Goal: Transaction & Acquisition: Subscribe to service/newsletter

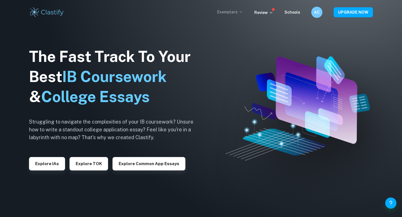
click at [230, 11] on p "Exemplars" at bounding box center [230, 12] width 26 height 6
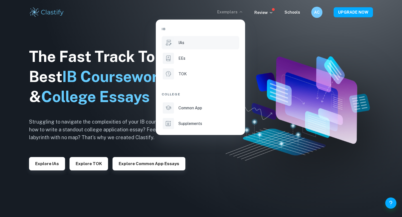
click at [177, 44] on li "IAs" at bounding box center [201, 42] width 78 height 13
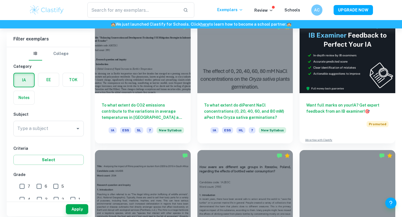
scroll to position [140, 0]
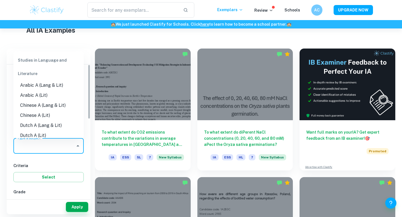
click at [65, 144] on input "Type a subject" at bounding box center [44, 146] width 57 height 11
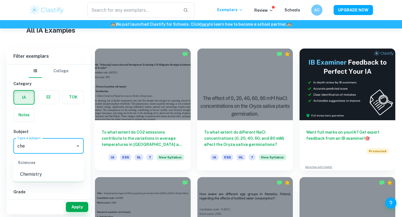
click at [54, 172] on li "Chemistry" at bounding box center [48, 175] width 70 height 10
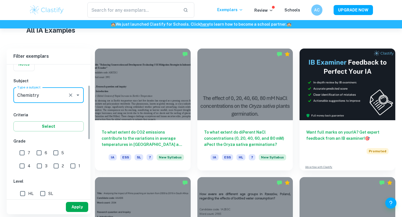
type input "Chemistry"
click at [78, 211] on button "Apply" at bounding box center [77, 207] width 22 height 10
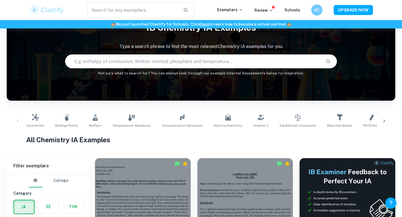
scroll to position [16, 0]
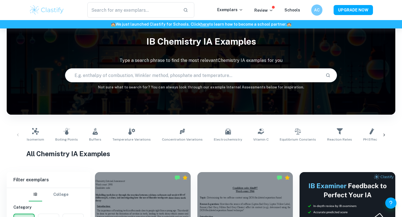
click at [137, 72] on input "text" at bounding box center [193, 76] width 256 height 16
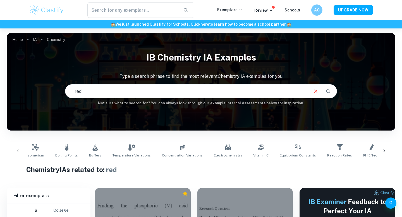
click at [171, 88] on input "red" at bounding box center [186, 92] width 243 height 16
click at [126, 94] on input "red" at bounding box center [186, 92] width 243 height 16
click at [109, 92] on input "red" at bounding box center [186, 92] width 243 height 16
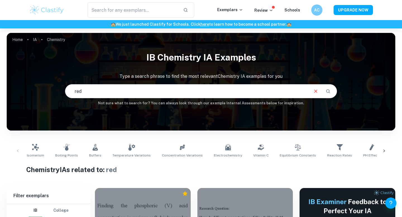
click at [109, 92] on input "red" at bounding box center [186, 92] width 243 height 16
type input "allura"
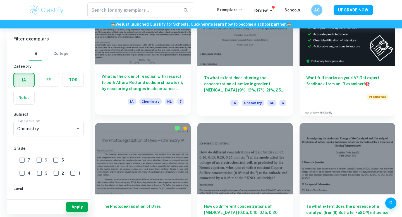
scroll to position [142, 0]
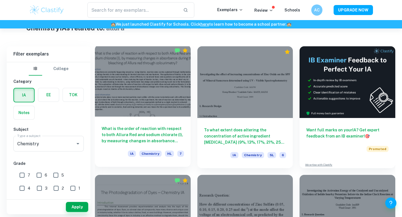
click at [153, 124] on div "What is the order of reaction with respect to both Allura Red and sodium chlora…" at bounding box center [143, 142] width 96 height 50
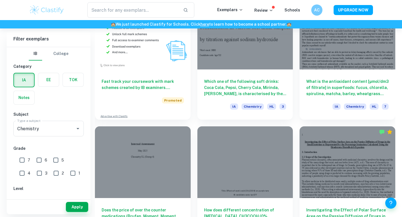
scroll to position [463, 0]
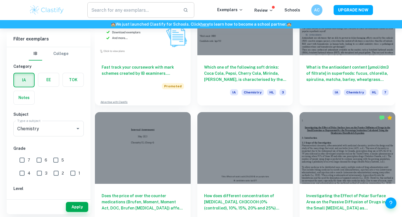
click at [146, 11] on input "text" at bounding box center [132, 10] width 91 height 16
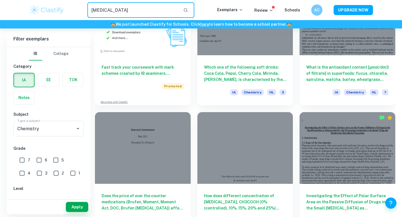
type input "[MEDICAL_DATA]"
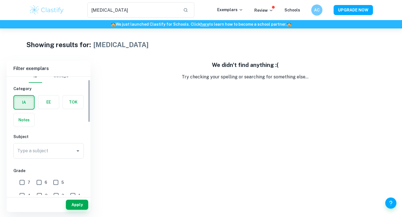
scroll to position [8, 0]
click at [34, 152] on input "Type a subject" at bounding box center [44, 150] width 57 height 11
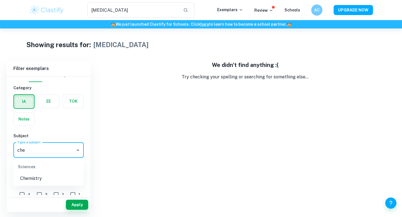
click at [35, 179] on li "Chemistry" at bounding box center [48, 179] width 70 height 10
type input "Chemistry"
click at [79, 208] on button "Apply" at bounding box center [77, 205] width 22 height 10
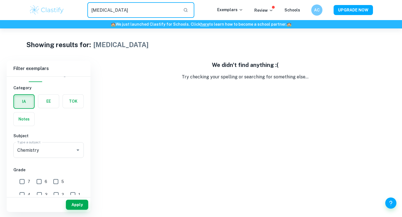
click at [124, 14] on input "[MEDICAL_DATA]" at bounding box center [132, 10] width 91 height 16
click at [148, 17] on input "[MEDICAL_DATA]" at bounding box center [132, 10] width 91 height 16
click at [140, 13] on input "[MEDICAL_DATA]" at bounding box center [132, 10] width 91 height 16
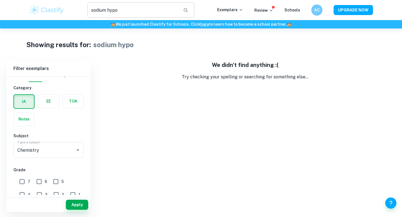
click at [140, 13] on input "sodium hypo" at bounding box center [132, 10] width 91 height 16
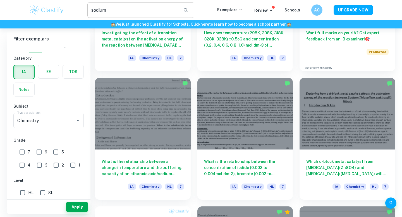
scroll to position [179, 0]
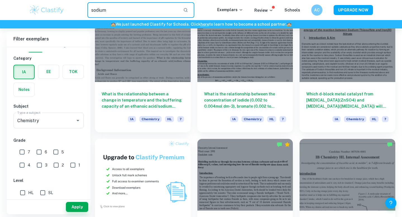
click at [132, 6] on input "sodium" at bounding box center [132, 10] width 91 height 16
type input "alura"
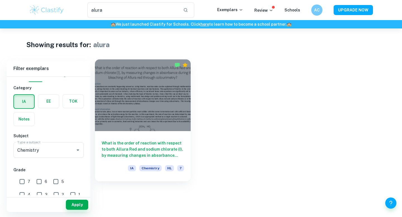
click at [142, 134] on div "What is the order of reaction with respect to both Allura Red and sodium chlora…" at bounding box center [143, 156] width 96 height 50
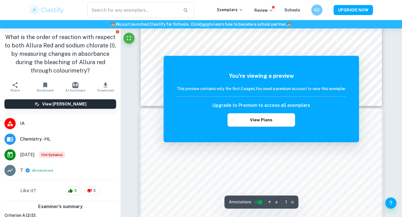
scroll to position [340, 0]
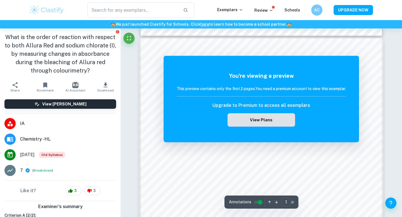
click at [262, 119] on button "View Plans" at bounding box center [262, 119] width 68 height 13
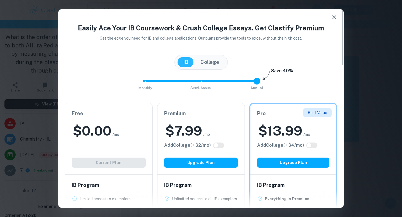
click at [72, 138] on div "$ 0.00 /mo" at bounding box center [109, 131] width 74 height 18
click at [97, 151] on div "Free $ 0.00 /mo Add College (+ $ 2 /mo) Current Plan" at bounding box center [108, 139] width 87 height 72
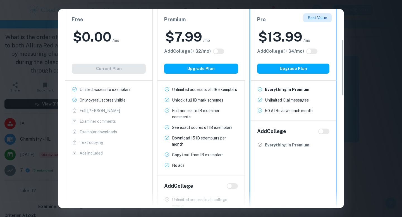
click at [97, 151] on p "Ads included" at bounding box center [91, 153] width 23 height 6
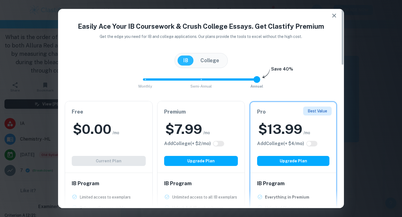
scroll to position [0, 0]
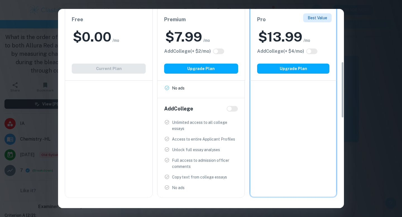
click at [221, 126] on p "Unlimited access to all college essays" at bounding box center [205, 126] width 66 height 12
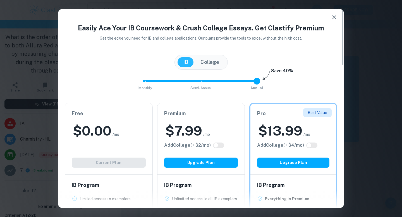
click at [185, 60] on button "IB" at bounding box center [186, 62] width 16 height 10
click at [37, 27] on div "Easily Ace Your IB Coursework & Crush College Essays. Get Clastify Premium Get …" at bounding box center [201, 108] width 402 height 217
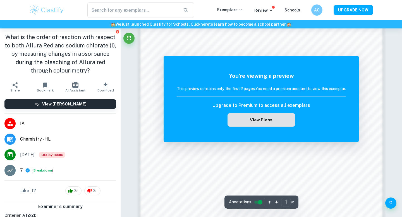
click at [265, 119] on button "View Plans" at bounding box center [262, 119] width 68 height 13
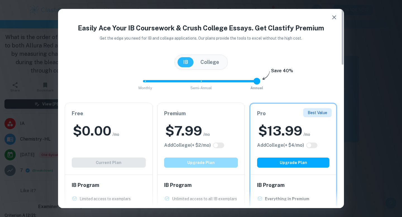
click at [218, 165] on button "Upgrade Plan" at bounding box center [201, 163] width 74 height 10
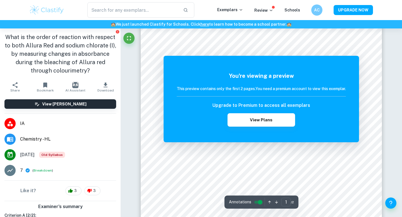
scroll to position [37, 0]
click at [270, 116] on button "View Plans" at bounding box center [262, 119] width 68 height 13
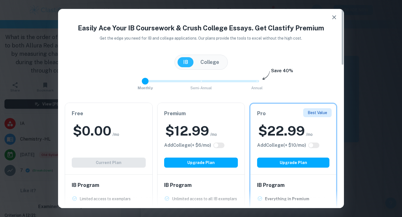
drag, startPoint x: 203, startPoint y: 81, endPoint x: 141, endPoint y: 82, distance: 62.3
click at [145, 82] on span "Monthly Semi-Annual Annual" at bounding box center [201, 82] width 112 height 10
type input "0"
drag, startPoint x: 141, startPoint y: 82, endPoint x: 150, endPoint y: 87, distance: 10.4
click at [150, 86] on span "Monthly Semi-Annual Annual" at bounding box center [201, 82] width 112 height 10
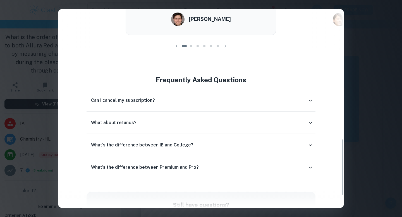
scroll to position [394, 0]
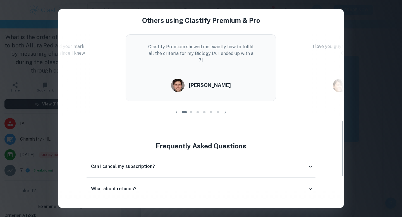
click at [224, 111] on icon "button" at bounding box center [226, 113] width 6 height 6
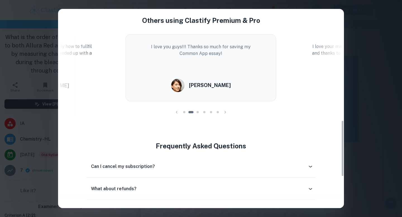
click at [224, 111] on icon "button" at bounding box center [226, 113] width 6 height 6
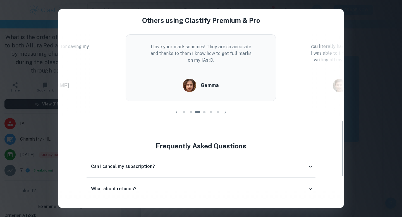
scroll to position [505, 0]
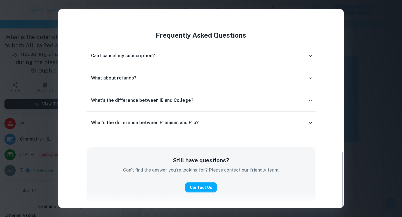
click at [367, 61] on div "Easily Ace Your IB Coursework & Crush College Essays. Get Clastify Premium Get …" at bounding box center [201, 108] width 402 height 217
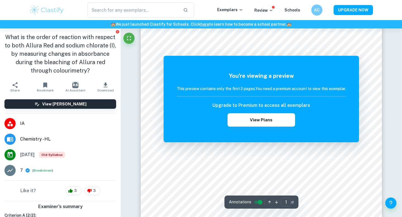
scroll to position [53, 0]
